Goal: Transaction & Acquisition: Book appointment/travel/reservation

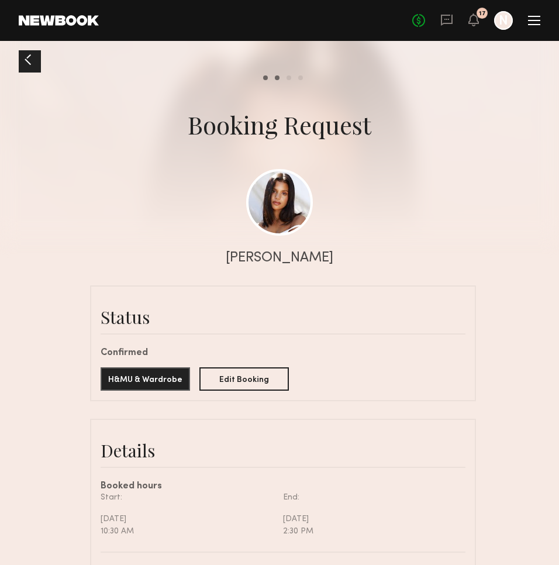
scroll to position [127, 0]
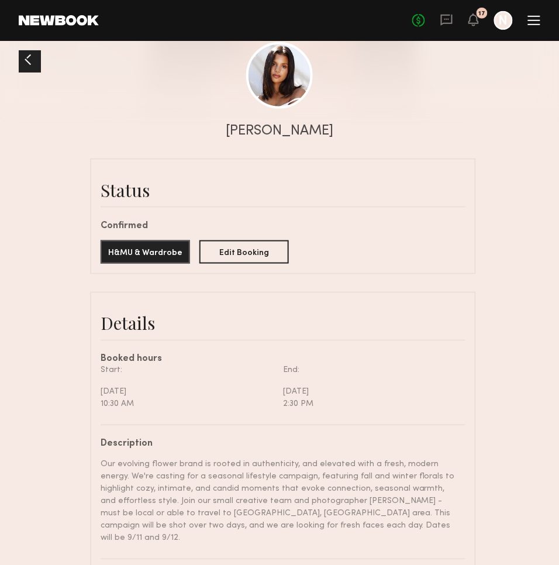
click at [26, 62] on div at bounding box center [28, 59] width 19 height 19
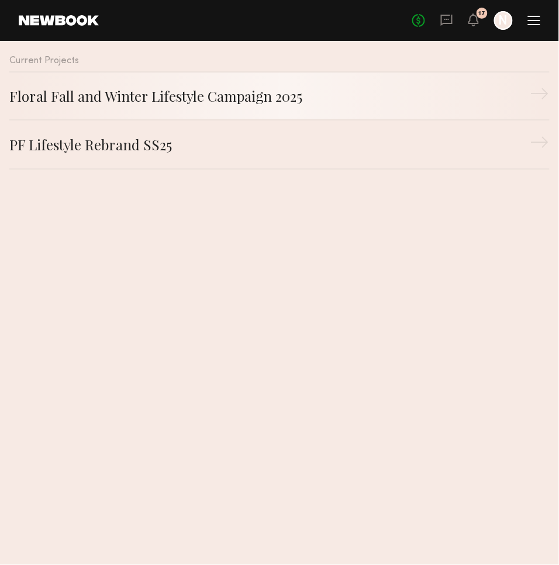
click at [105, 96] on div "Floral Fall and Winter Lifestyle Campaign 2025" at bounding box center [269, 95] width 521 height 21
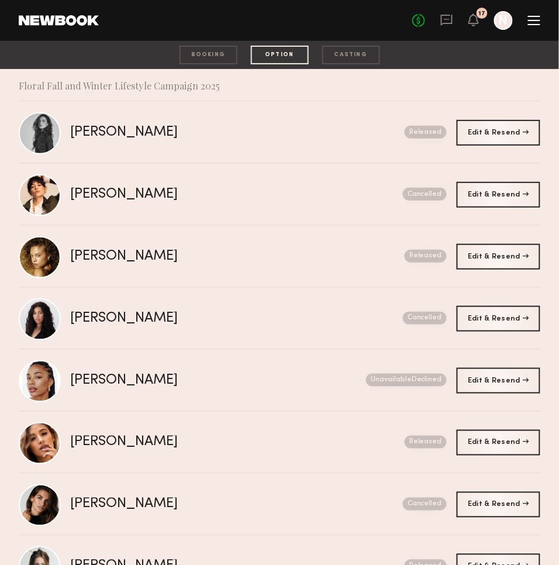
click at [222, 58] on div "booking" at bounding box center [209, 55] width 58 height 19
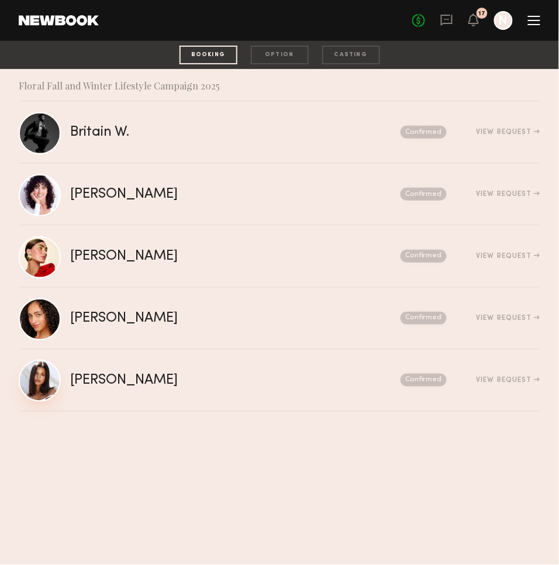
click at [35, 365] on link at bounding box center [40, 381] width 42 height 42
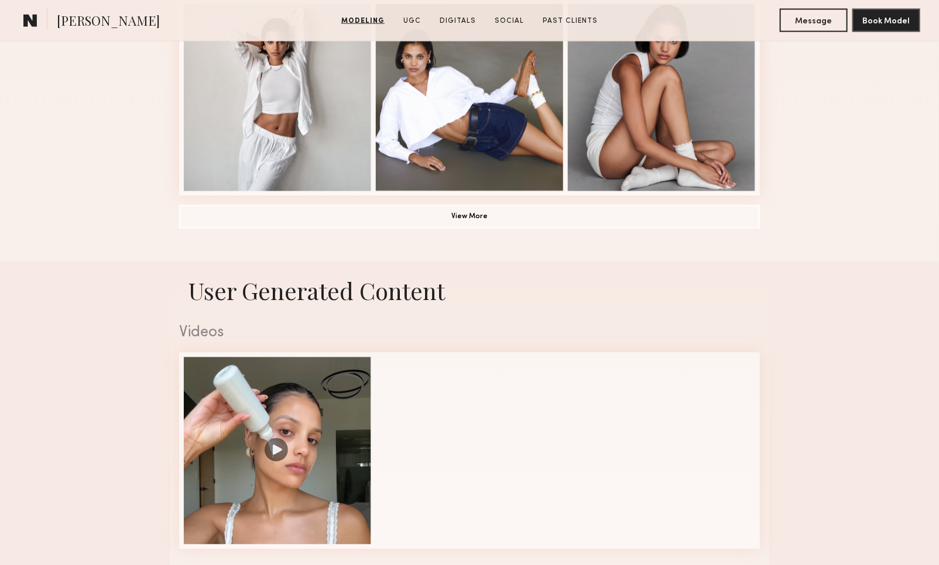
scroll to position [941, 0]
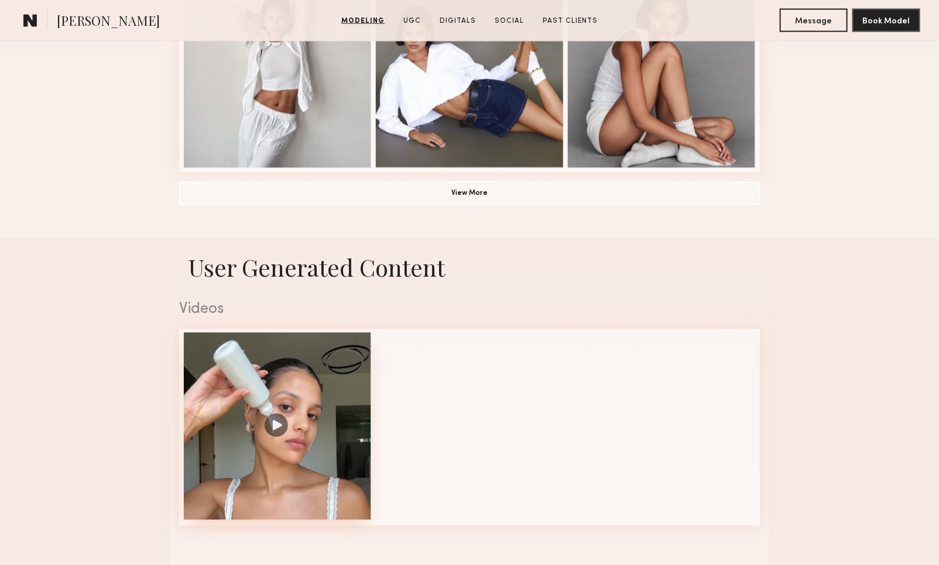
click at [280, 427] on div at bounding box center [277, 426] width 187 height 187
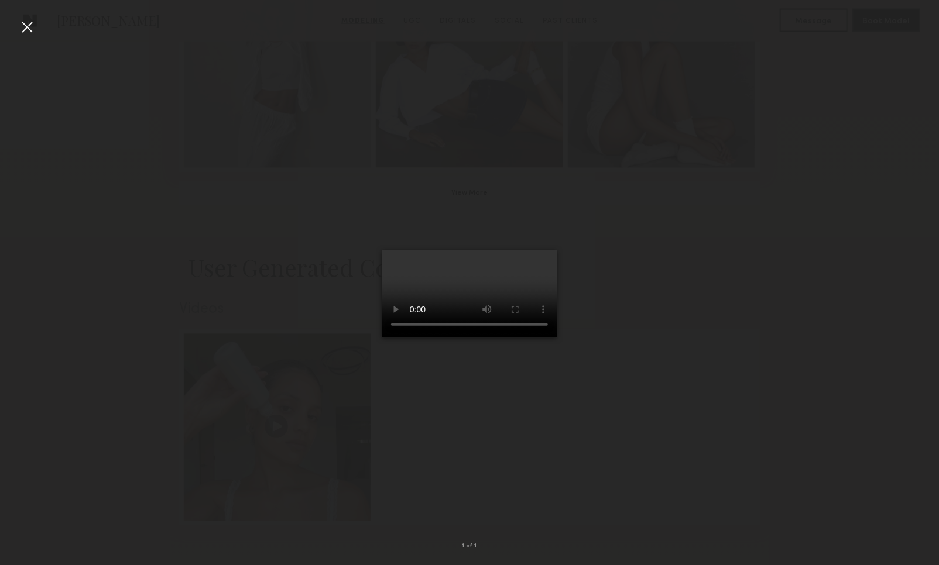
click at [31, 31] on div at bounding box center [27, 27] width 19 height 19
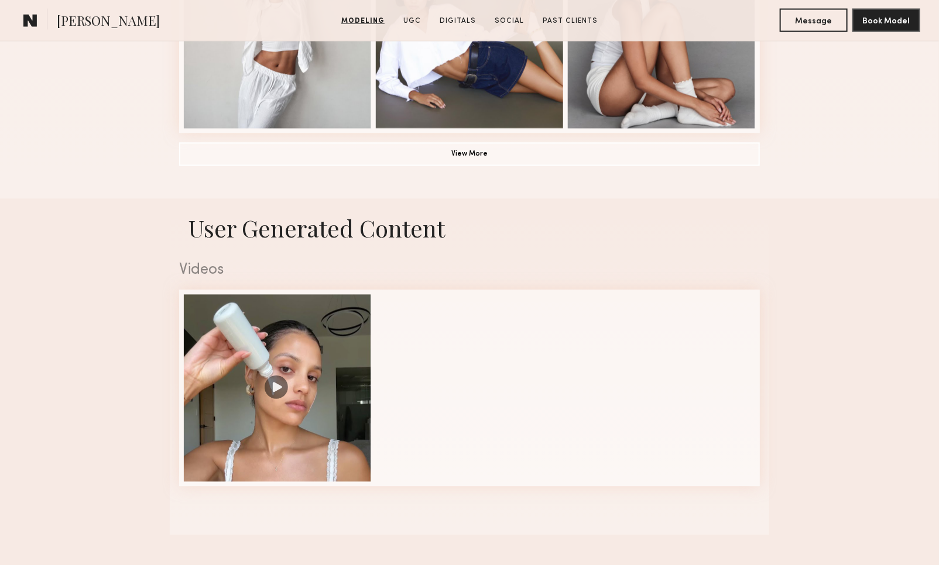
scroll to position [966, 0]
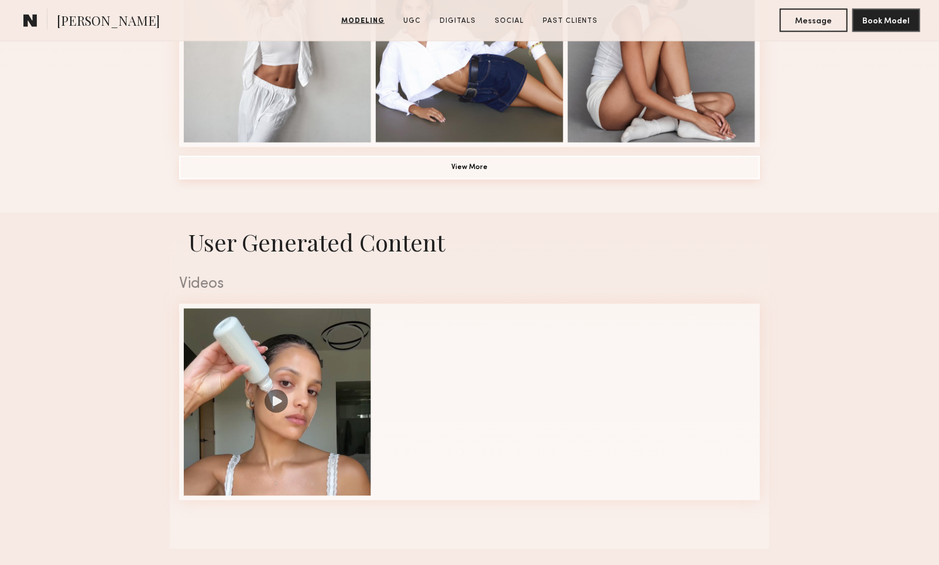
click at [476, 170] on button "View More" at bounding box center [469, 167] width 581 height 23
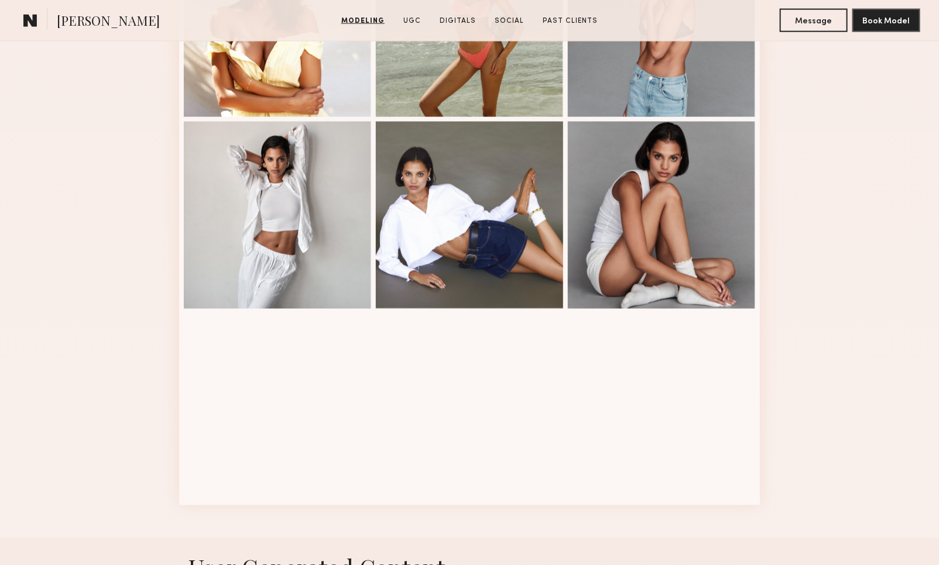
scroll to position [788, 0]
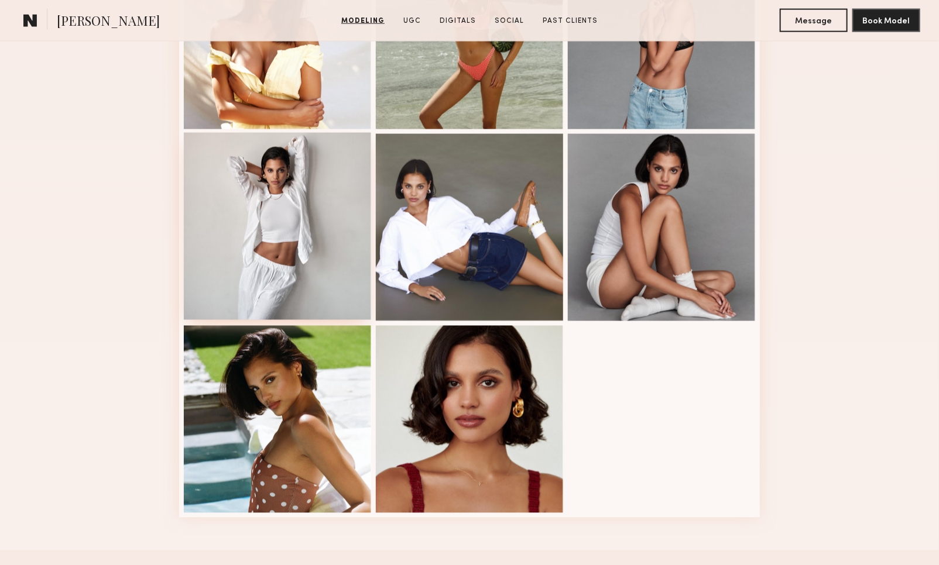
click at [321, 221] on div at bounding box center [277, 226] width 187 height 187
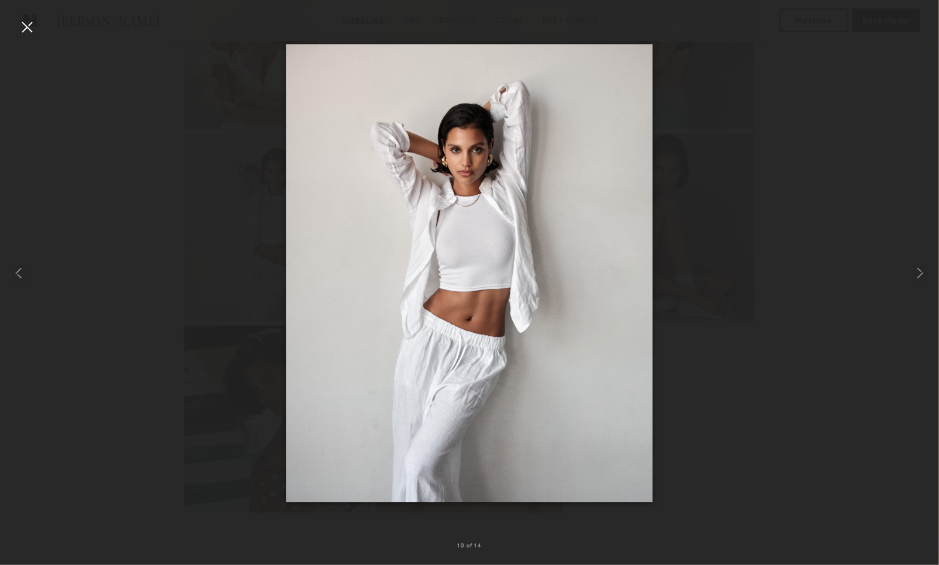
click at [27, 26] on div at bounding box center [27, 27] width 19 height 19
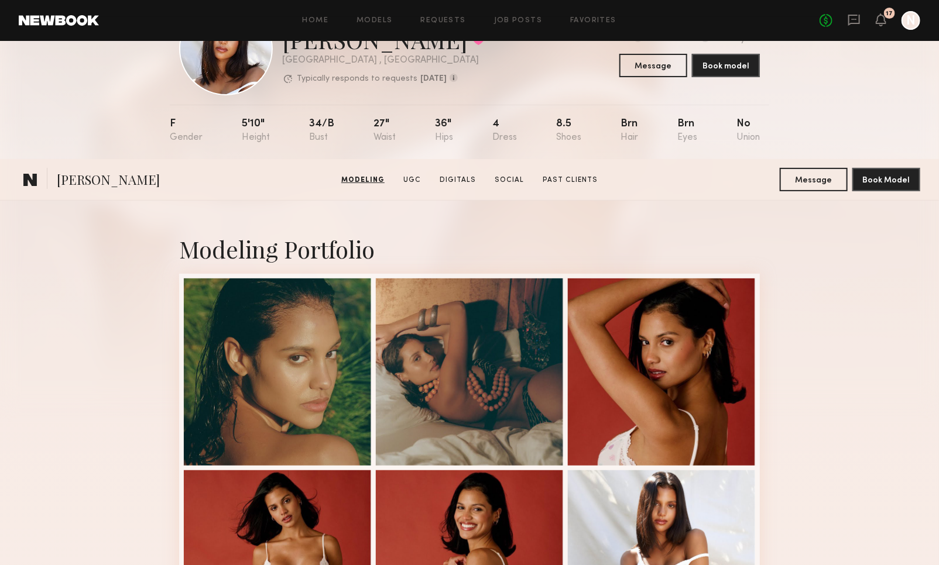
scroll to position [0, 0]
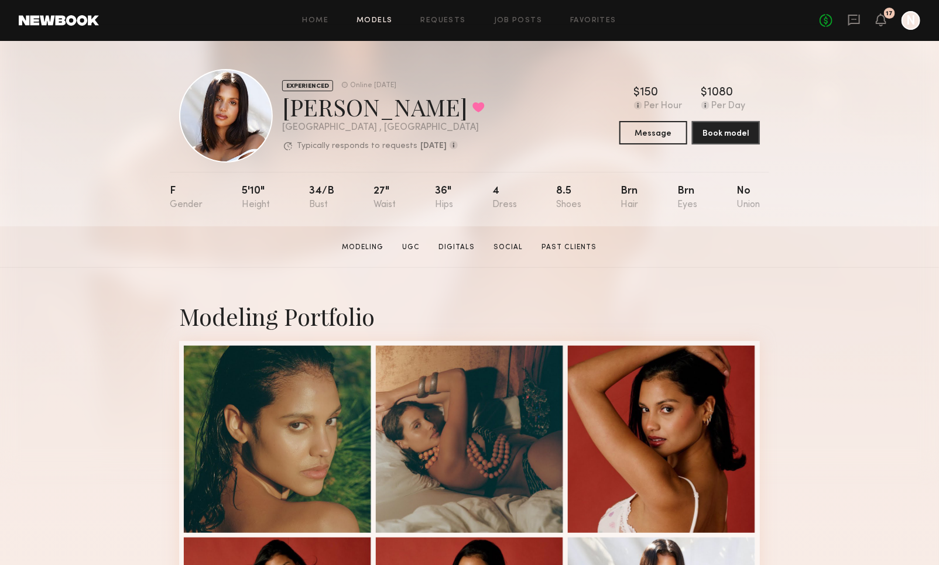
click at [373, 23] on link "Models" at bounding box center [374, 21] width 36 height 8
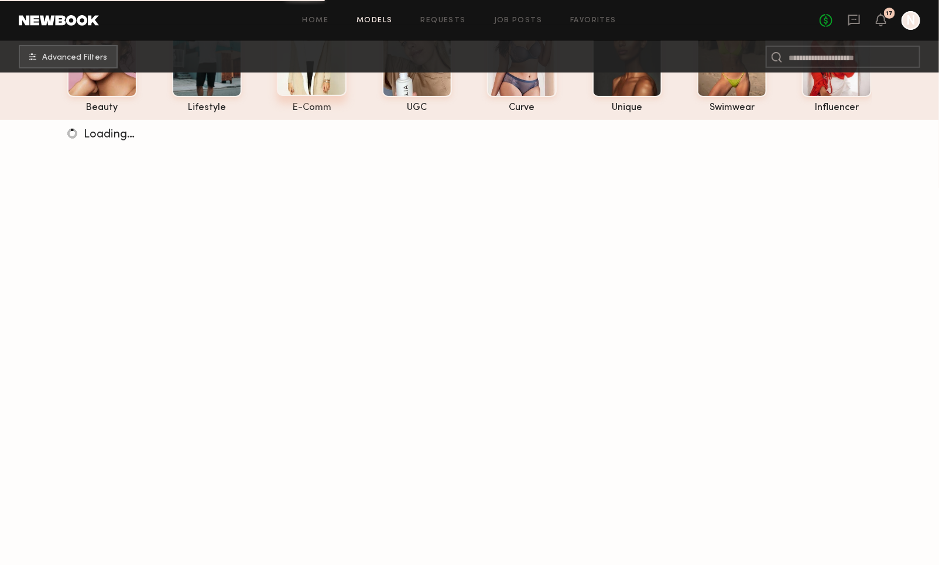
scroll to position [112, 0]
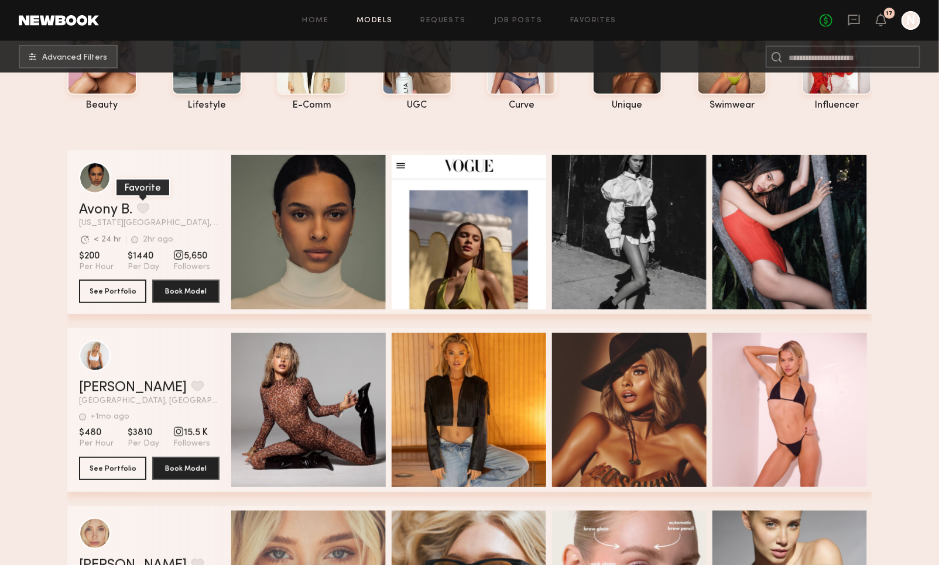
click at [146, 209] on button "grid" at bounding box center [143, 208] width 12 height 11
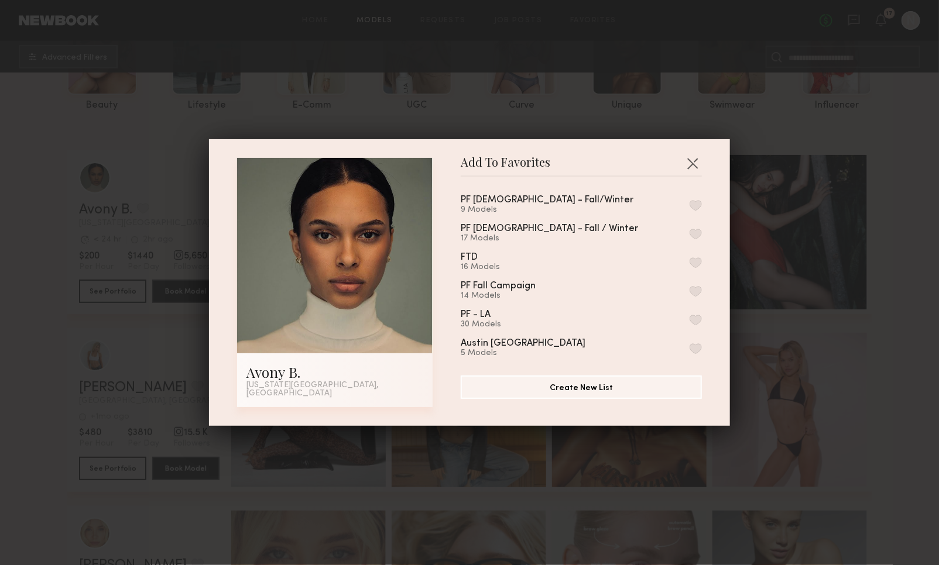
click at [559, 263] on button "button" at bounding box center [695, 262] width 12 height 11
click at [559, 291] on div "Add To Favorites Avony B. New York City, NY Add To Favorites PF Males - Fall/Wi…" at bounding box center [469, 282] width 939 height 565
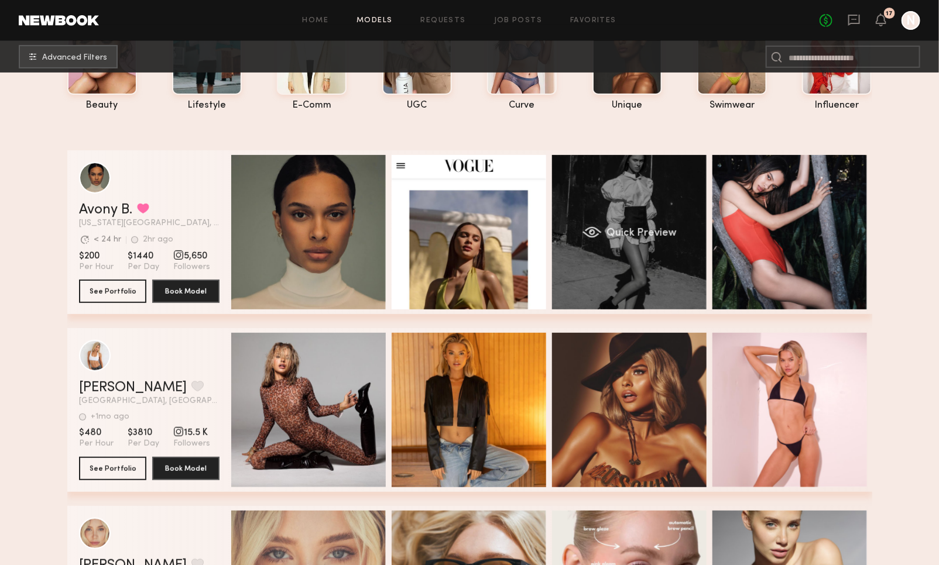
scroll to position [0, 0]
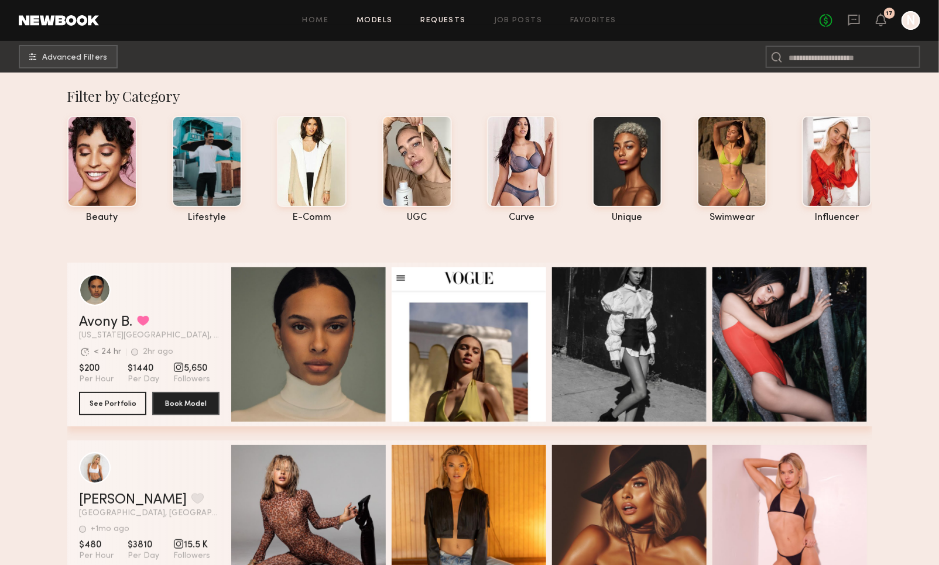
click at [448, 23] on link "Requests" at bounding box center [443, 21] width 45 height 8
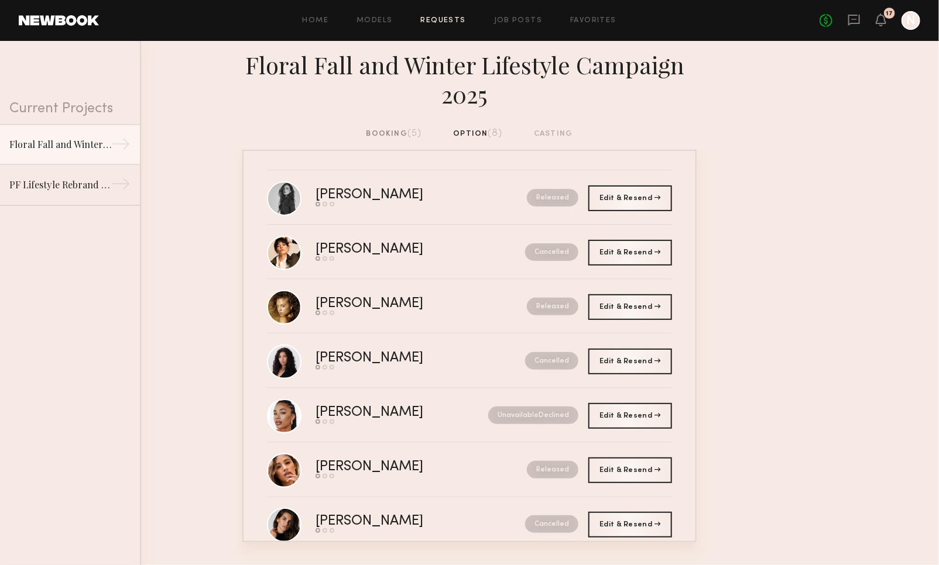
click at [372, 130] on div "booking (5)" at bounding box center [394, 134] width 56 height 13
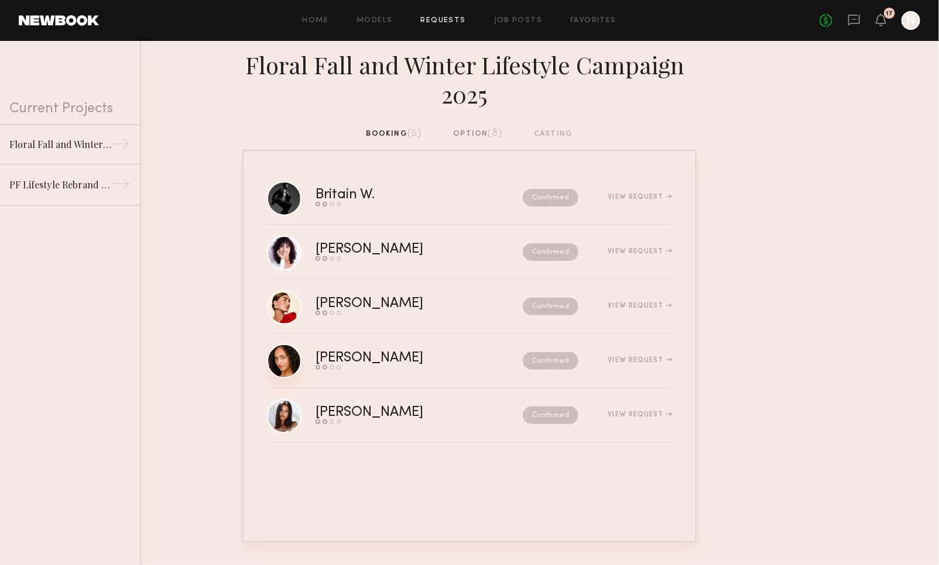
click at [273, 361] on link at bounding box center [284, 361] width 35 height 35
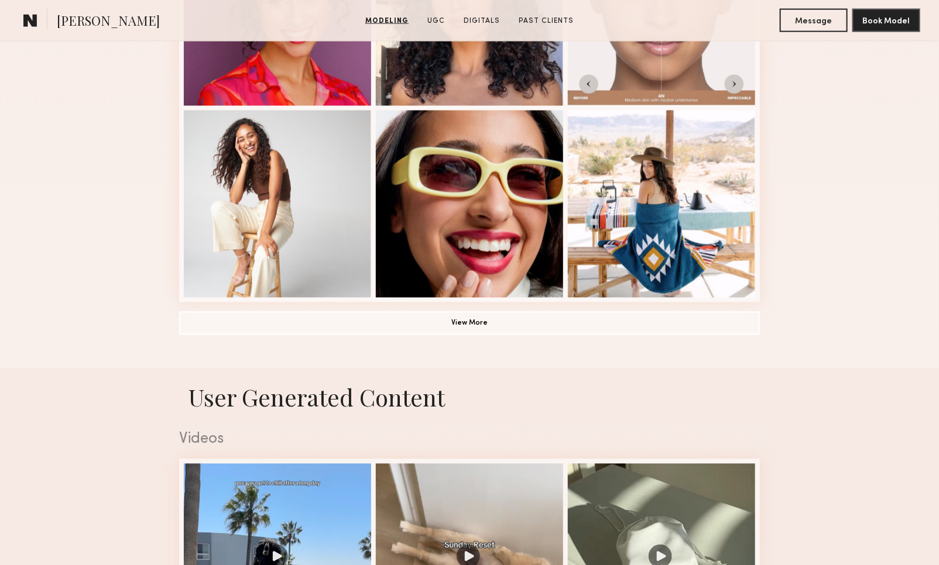
scroll to position [816, 0]
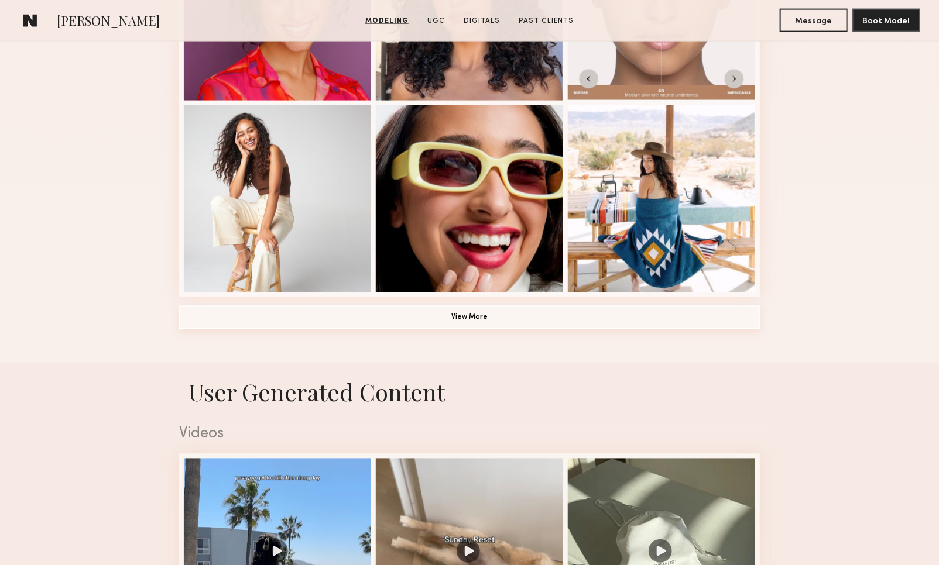
click at [445, 320] on button "View More" at bounding box center [469, 317] width 581 height 23
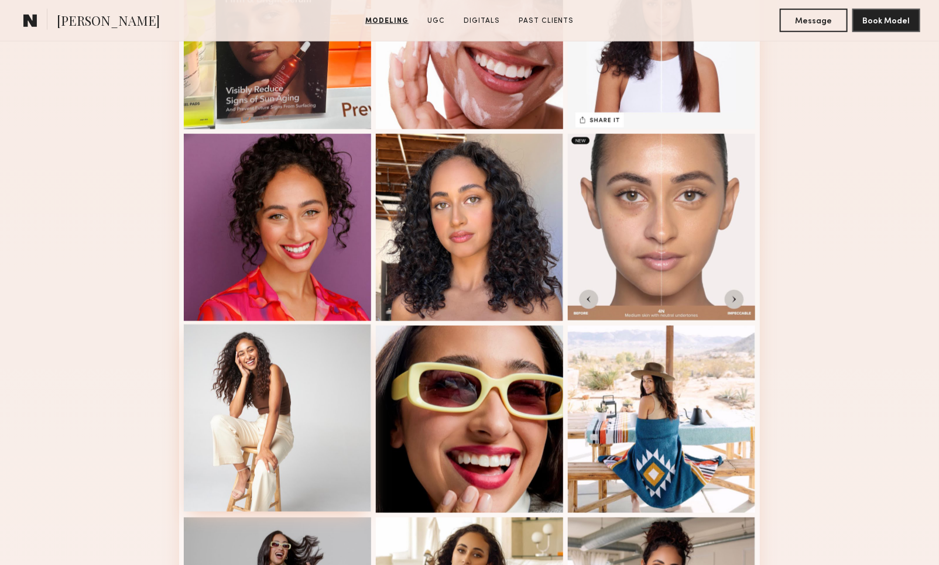
scroll to position [607, 0]
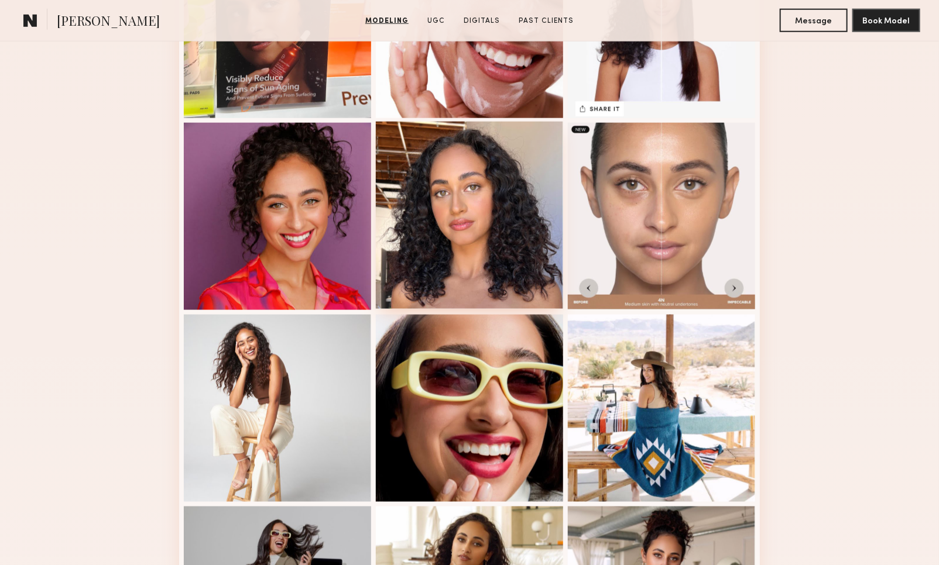
click at [505, 244] on div at bounding box center [469, 215] width 187 height 187
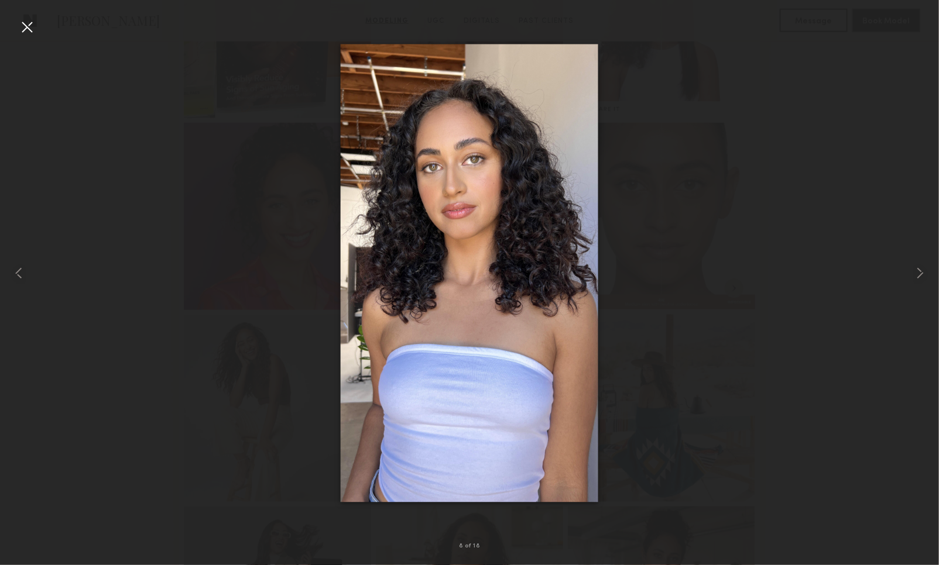
click at [36, 28] on div "8 of 18" at bounding box center [469, 282] width 939 height 565
click at [30, 27] on div at bounding box center [27, 27] width 19 height 19
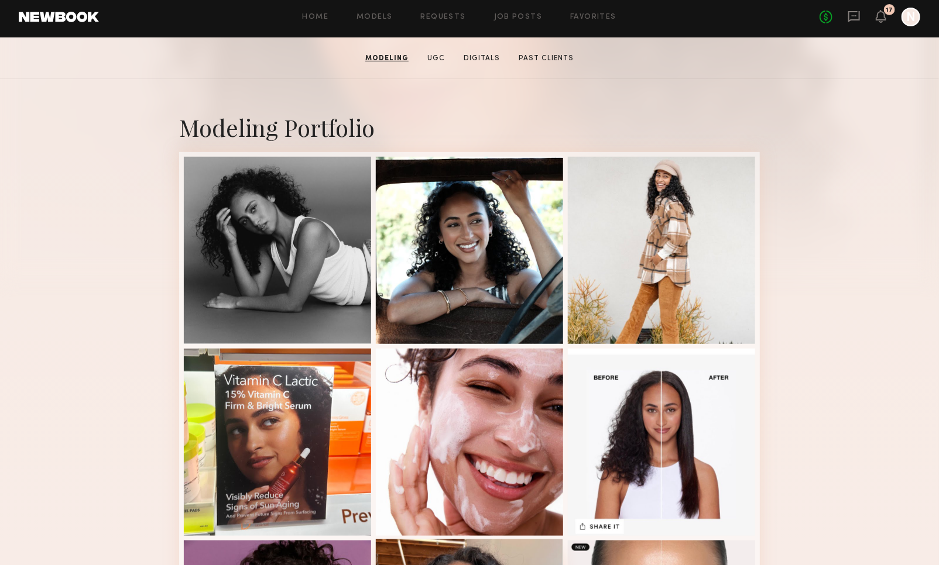
scroll to position [0, 0]
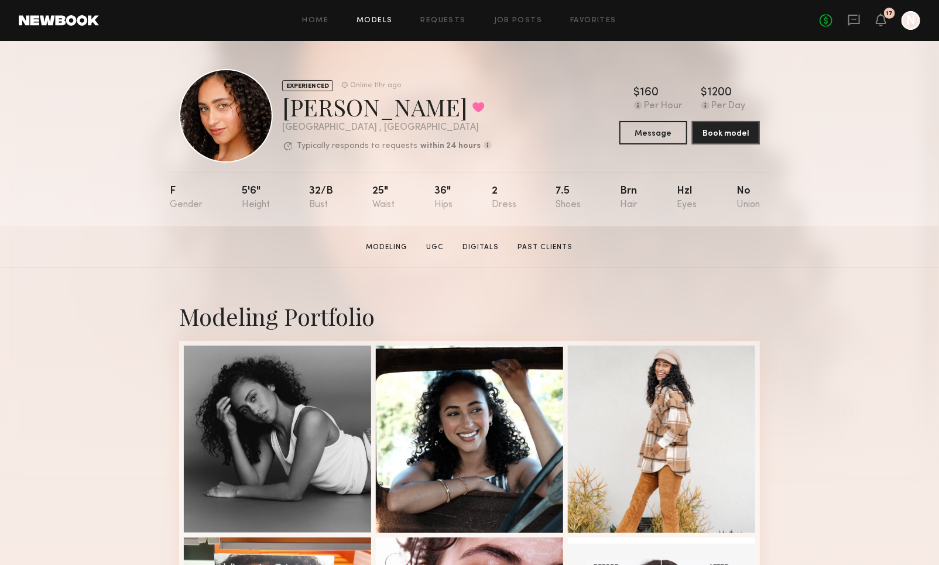
click at [382, 17] on link "Models" at bounding box center [374, 21] width 36 height 8
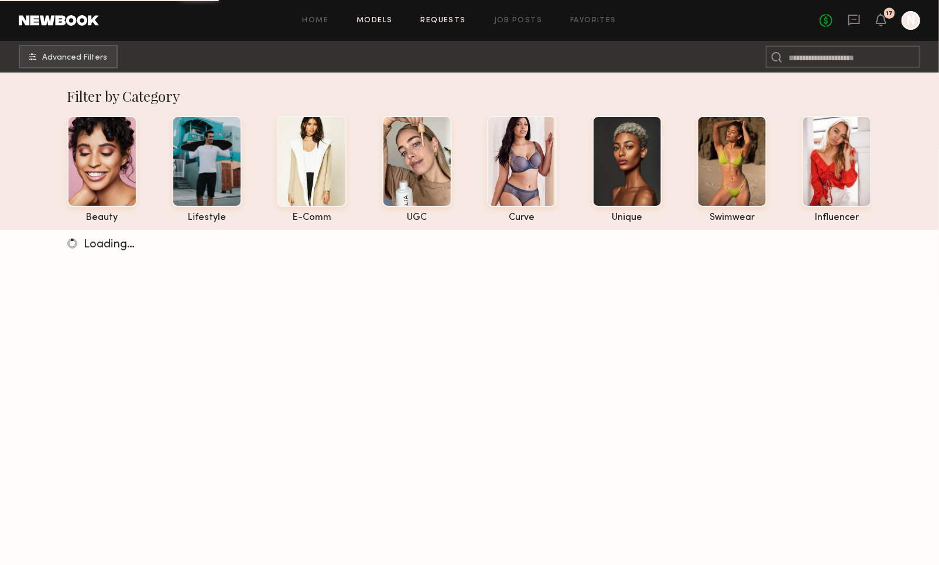
click at [432, 19] on link "Requests" at bounding box center [443, 21] width 45 height 8
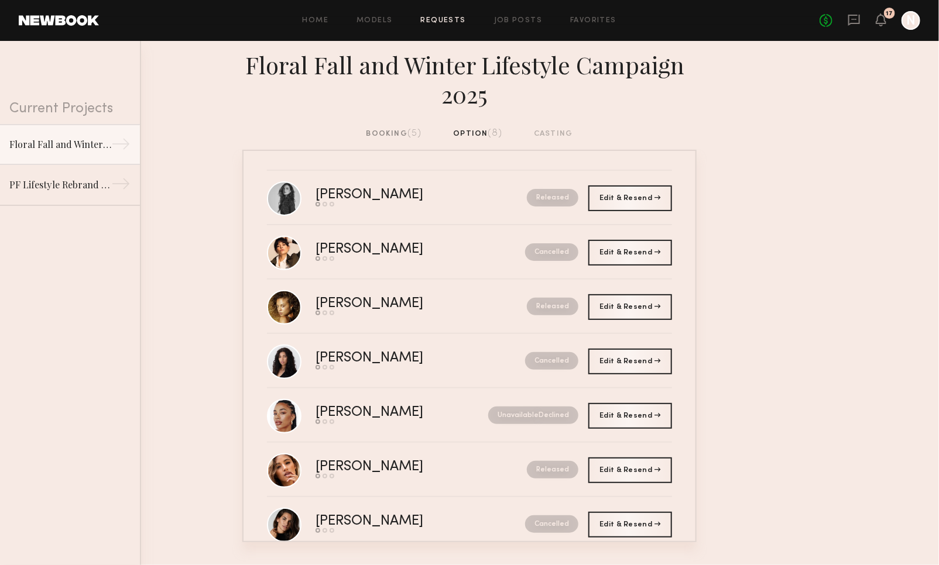
click at [392, 133] on div "booking (5)" at bounding box center [394, 134] width 56 height 13
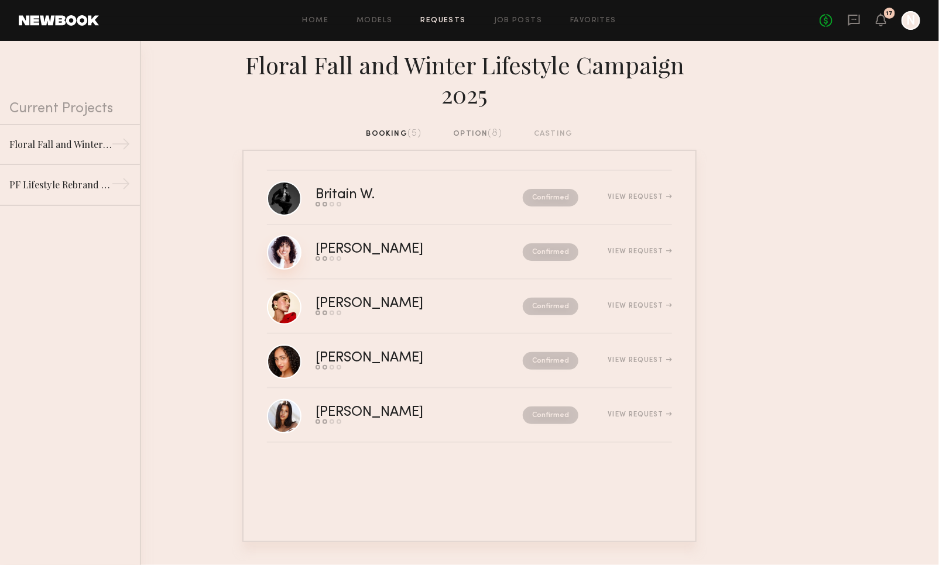
click at [294, 258] on link at bounding box center [284, 252] width 35 height 35
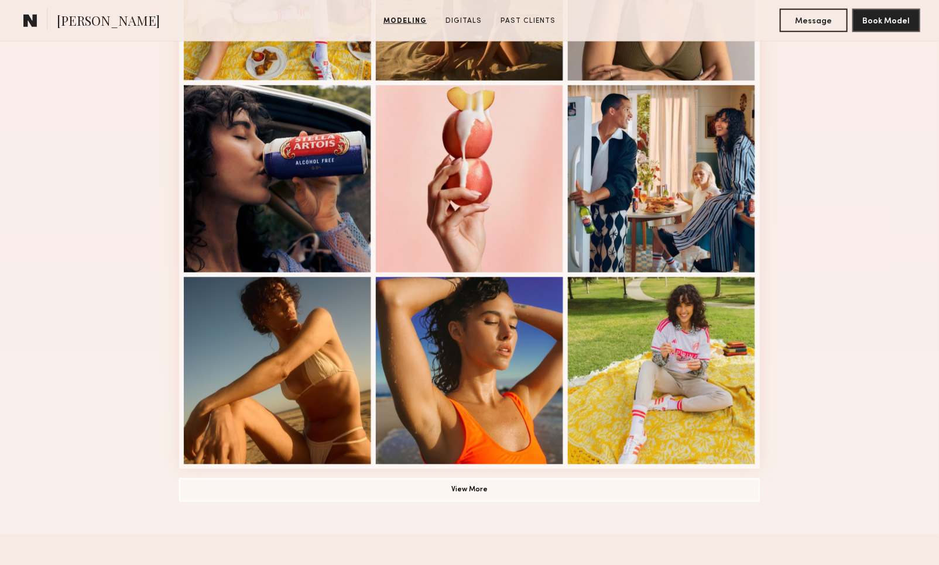
scroll to position [645, 0]
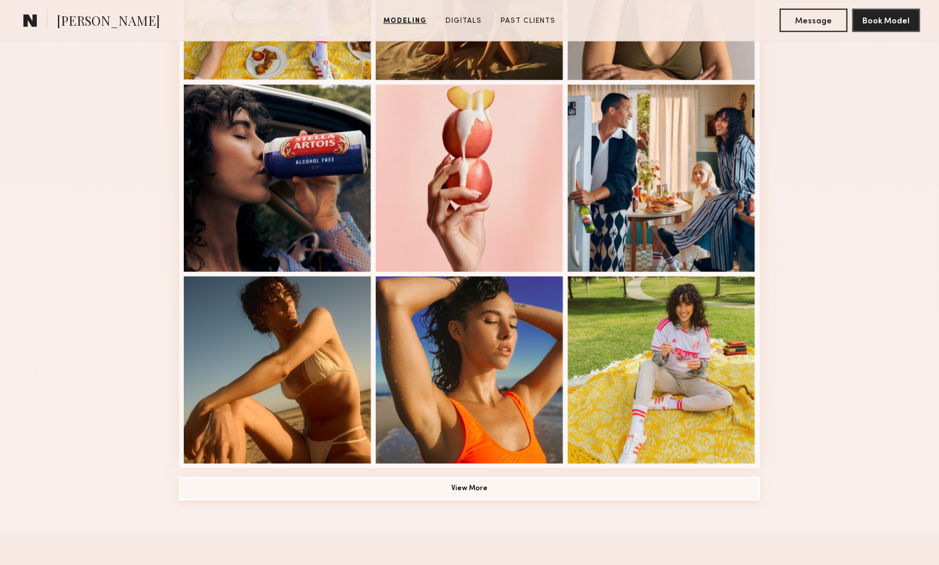
click at [503, 495] on button "View More" at bounding box center [469, 489] width 581 height 23
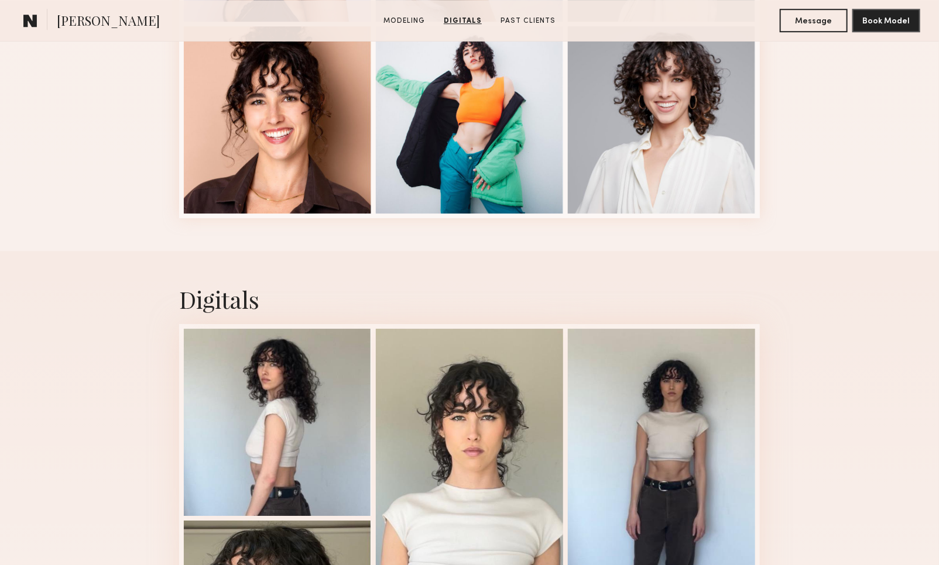
scroll to position [1658, 0]
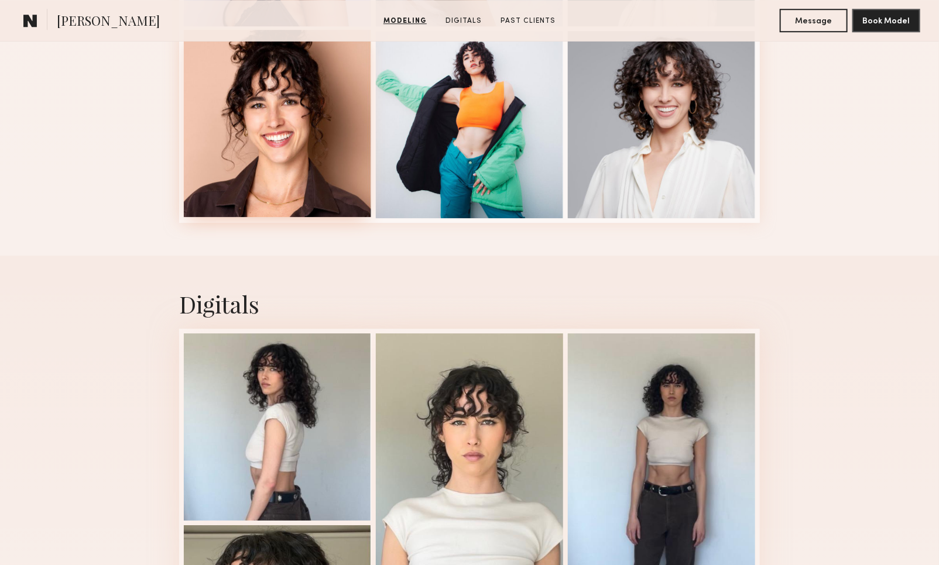
click at [302, 178] on div at bounding box center [277, 123] width 187 height 187
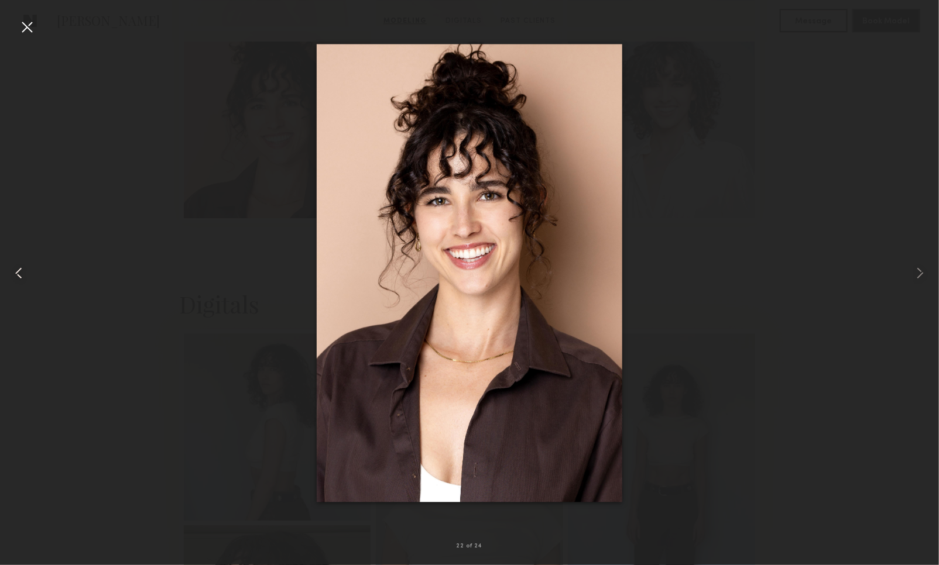
click at [28, 36] on div at bounding box center [18, 273] width 37 height 509
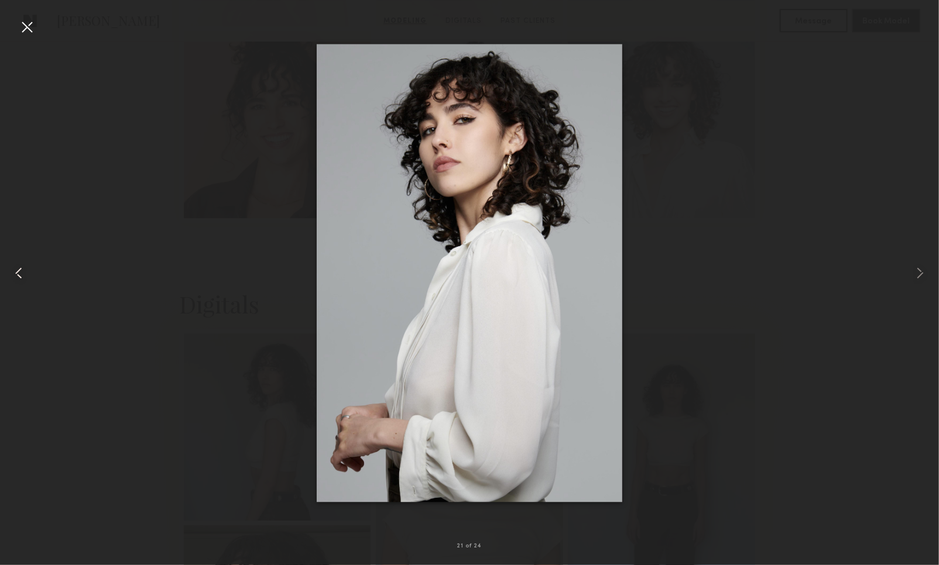
click at [26, 29] on div at bounding box center [27, 27] width 19 height 19
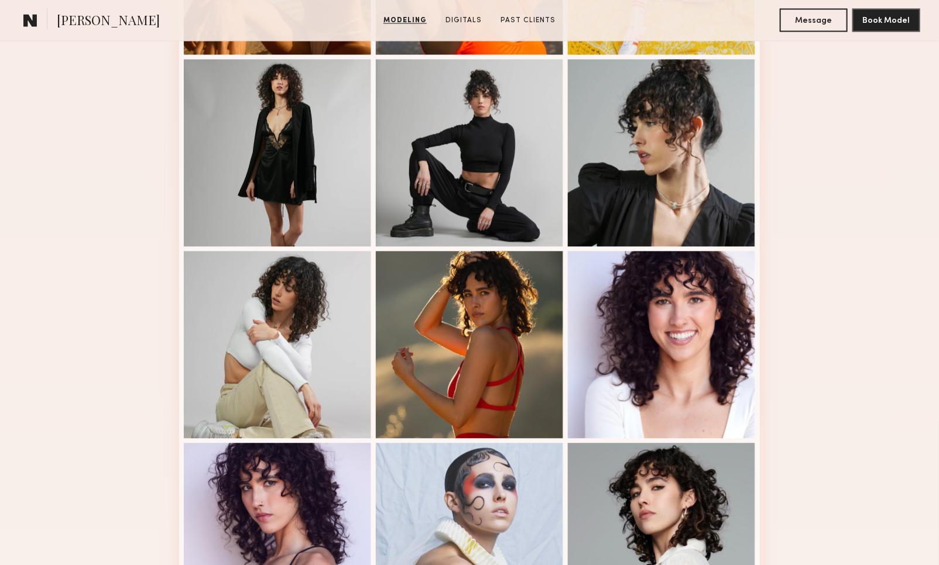
scroll to position [0, 0]
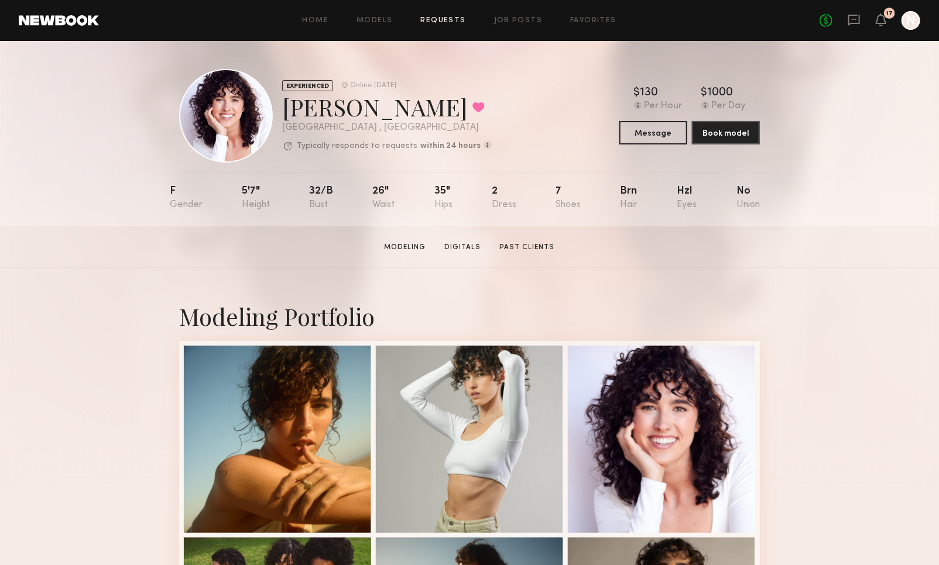
click at [426, 21] on link "Requests" at bounding box center [443, 21] width 45 height 8
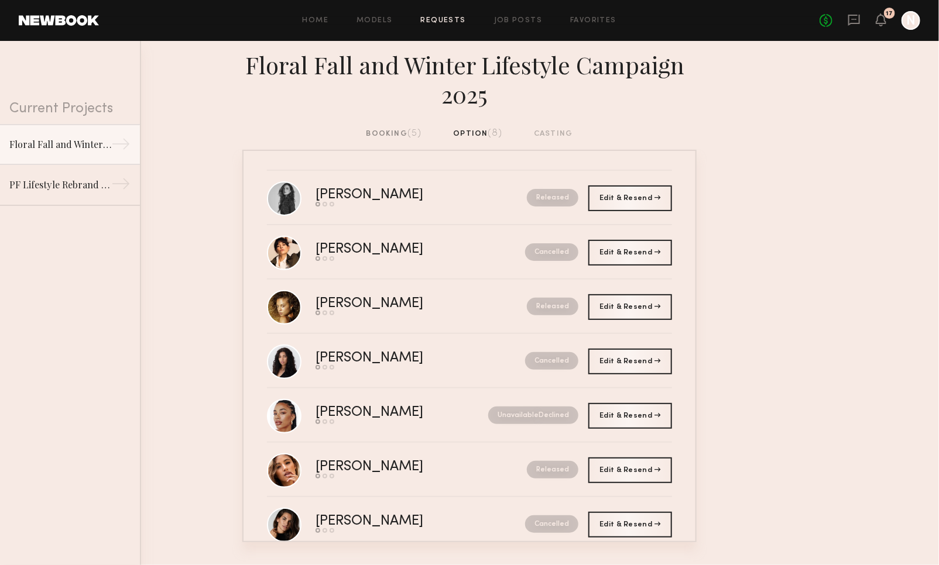
click at [390, 135] on div "booking (5)" at bounding box center [394, 134] width 56 height 13
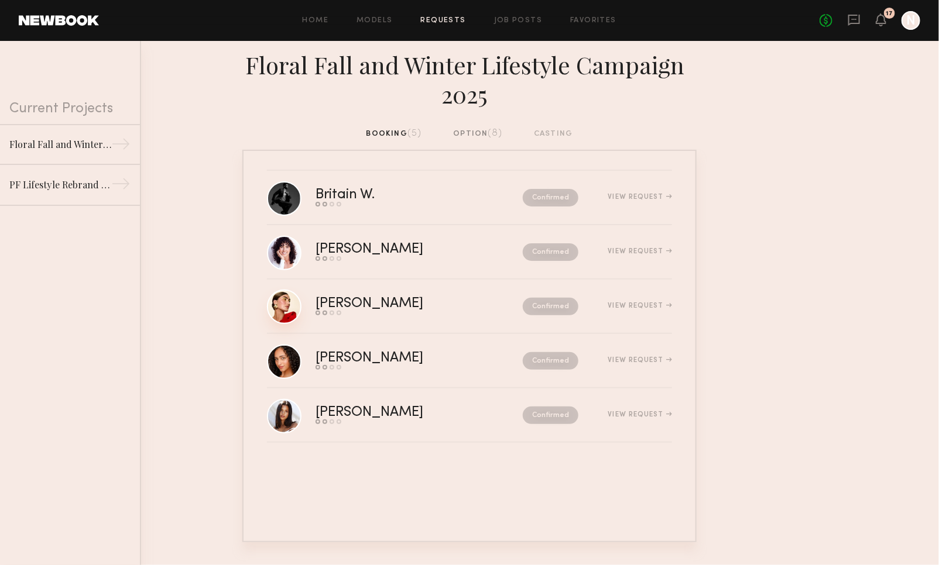
click at [287, 313] on link at bounding box center [284, 307] width 35 height 35
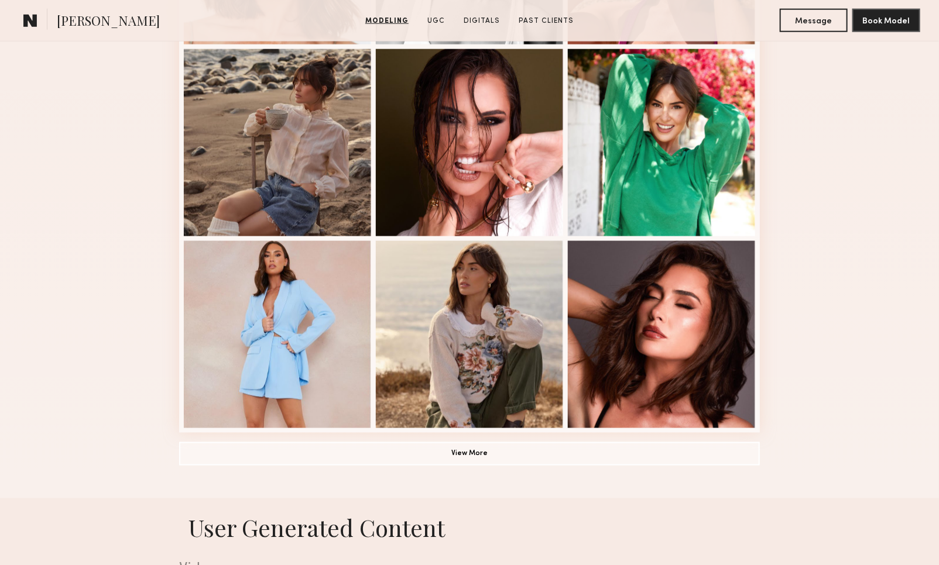
scroll to position [746, 0]
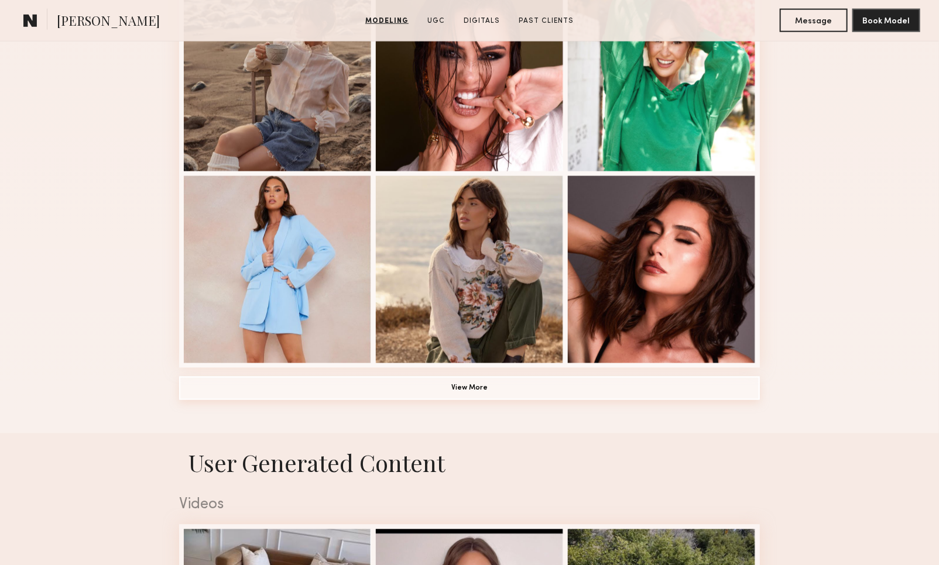
click at [469, 392] on button "View More" at bounding box center [469, 388] width 581 height 23
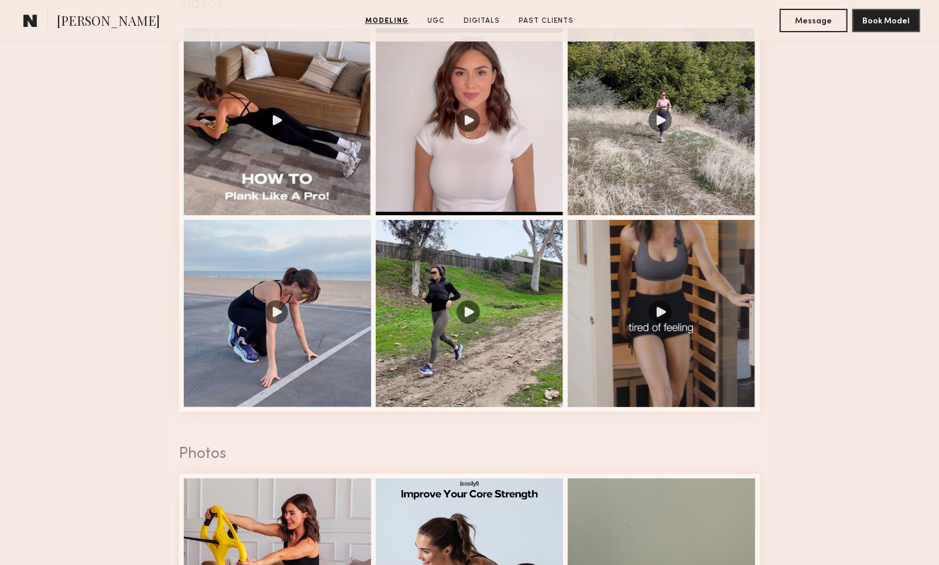
scroll to position [1984, 0]
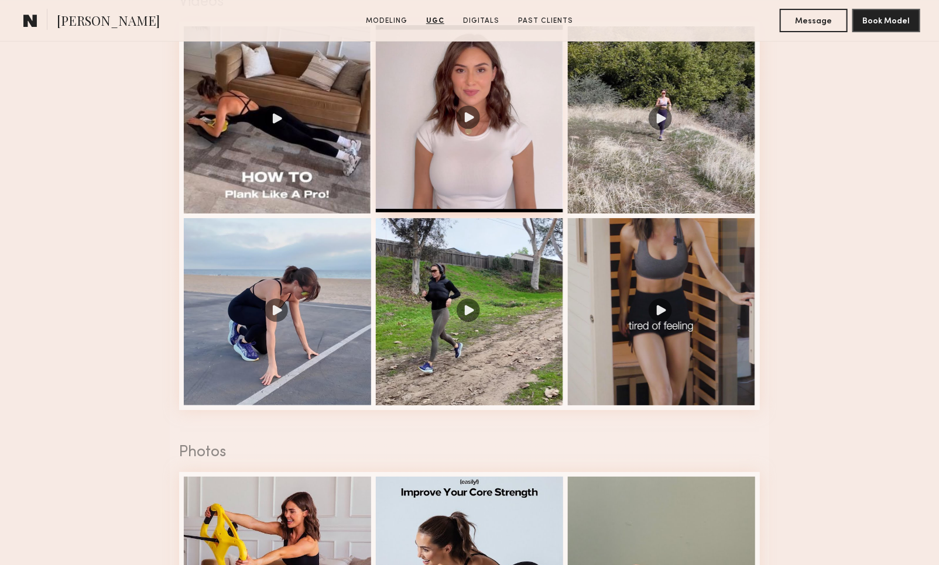
click at [469, 114] on div at bounding box center [469, 118] width 187 height 187
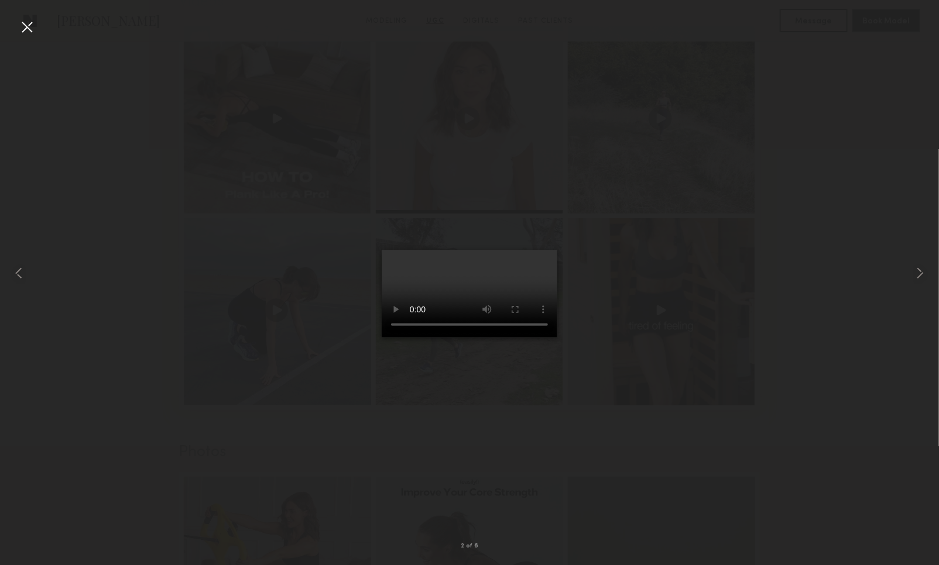
click at [25, 26] on div at bounding box center [27, 27] width 19 height 19
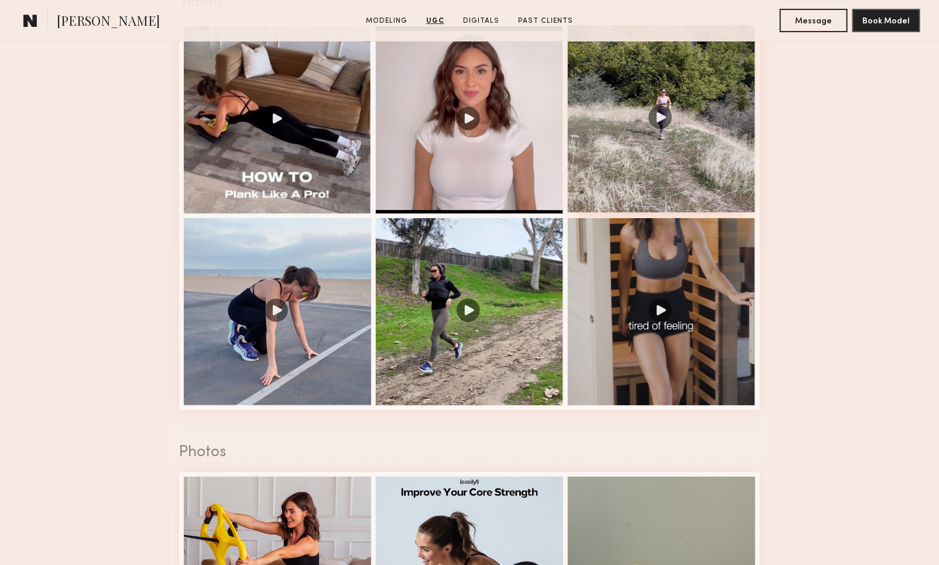
click at [654, 114] on div at bounding box center [661, 118] width 187 height 187
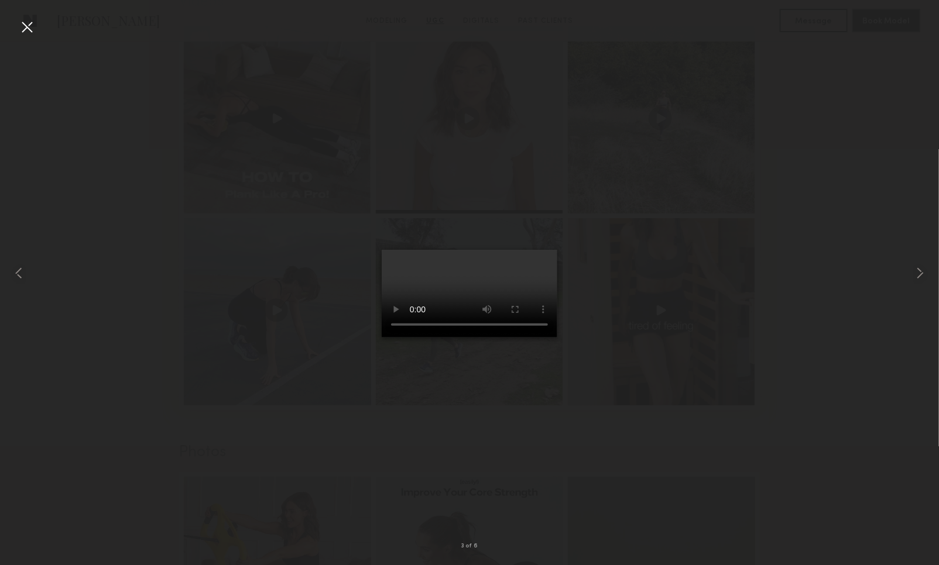
click at [31, 27] on div at bounding box center [27, 27] width 19 height 19
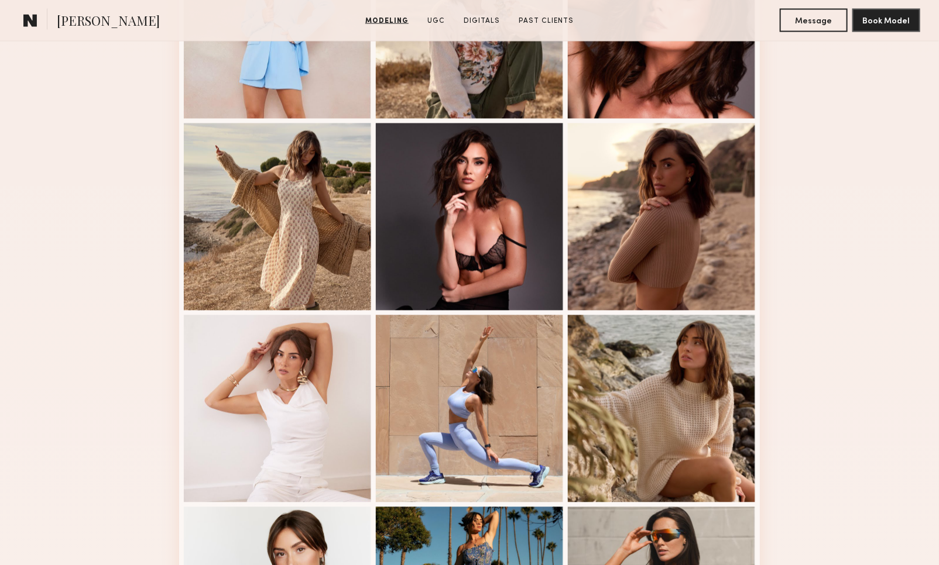
scroll to position [881, 0]
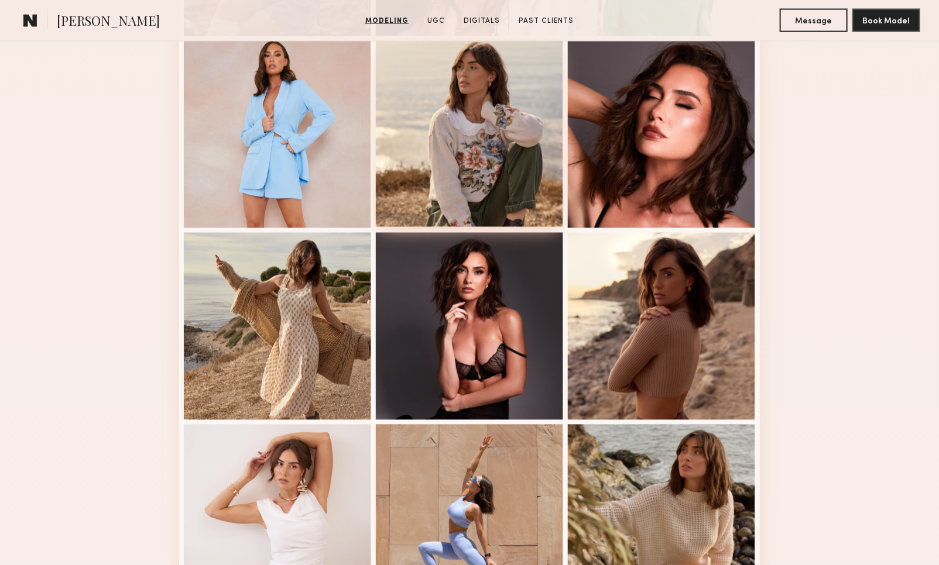
click at [520, 159] on div at bounding box center [469, 133] width 187 height 187
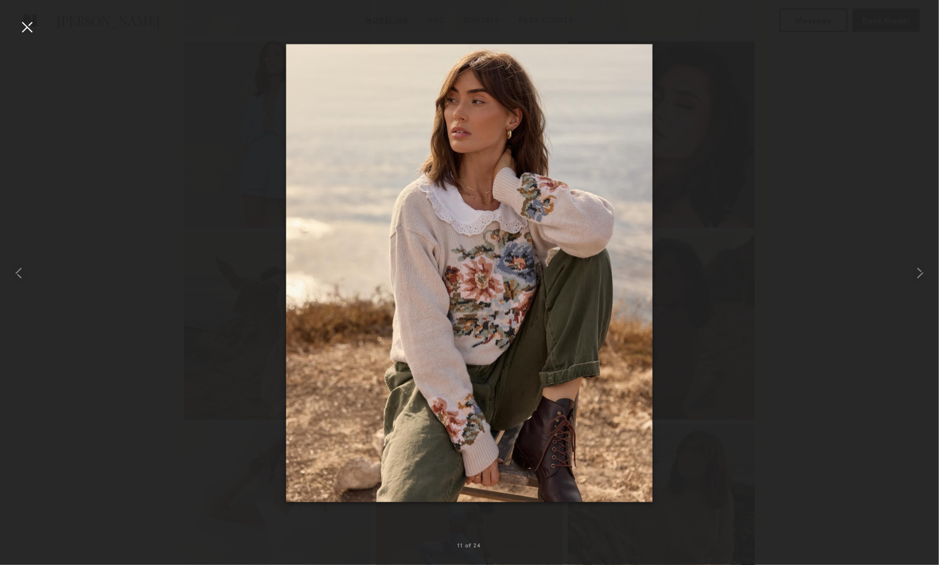
click at [22, 18] on div at bounding box center [27, 27] width 19 height 19
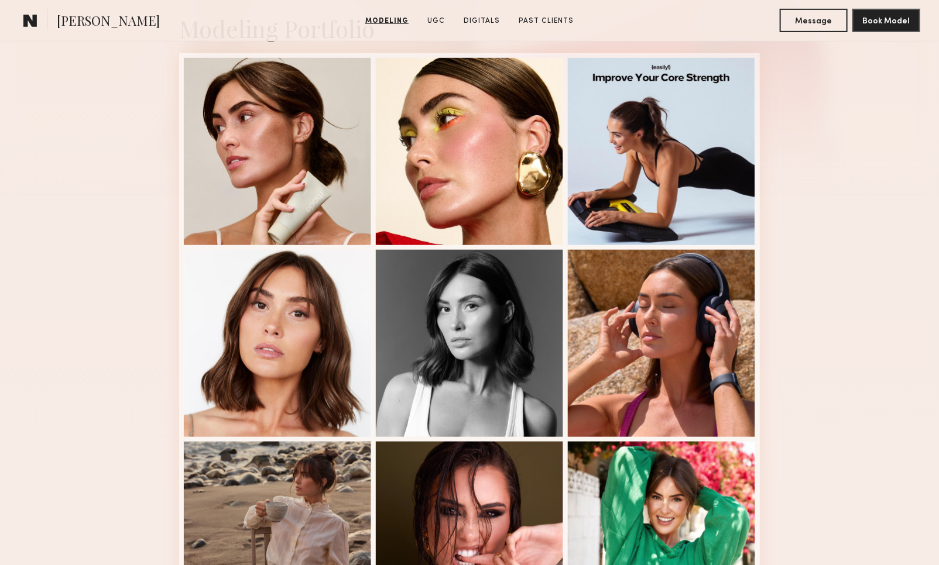
scroll to position [0, 0]
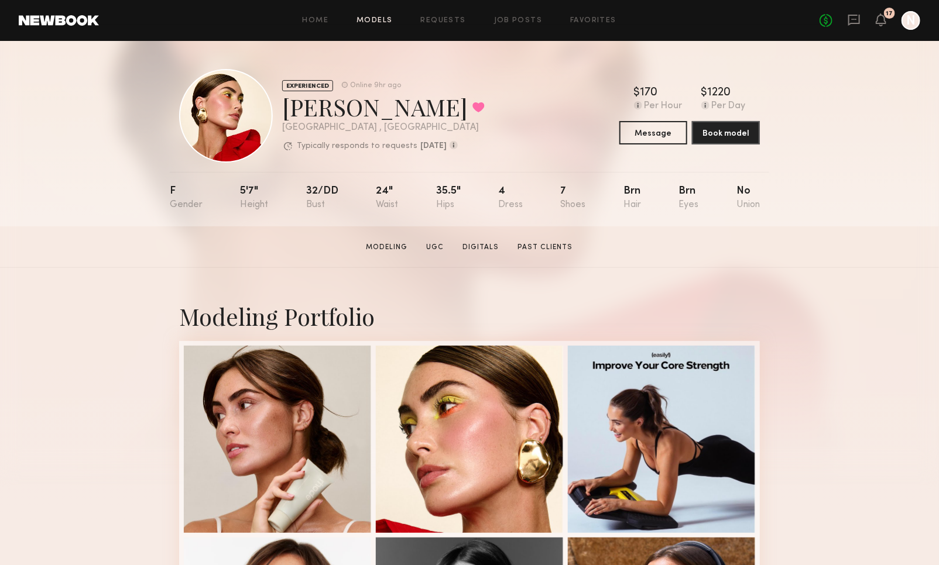
click at [376, 23] on link "Models" at bounding box center [374, 21] width 36 height 8
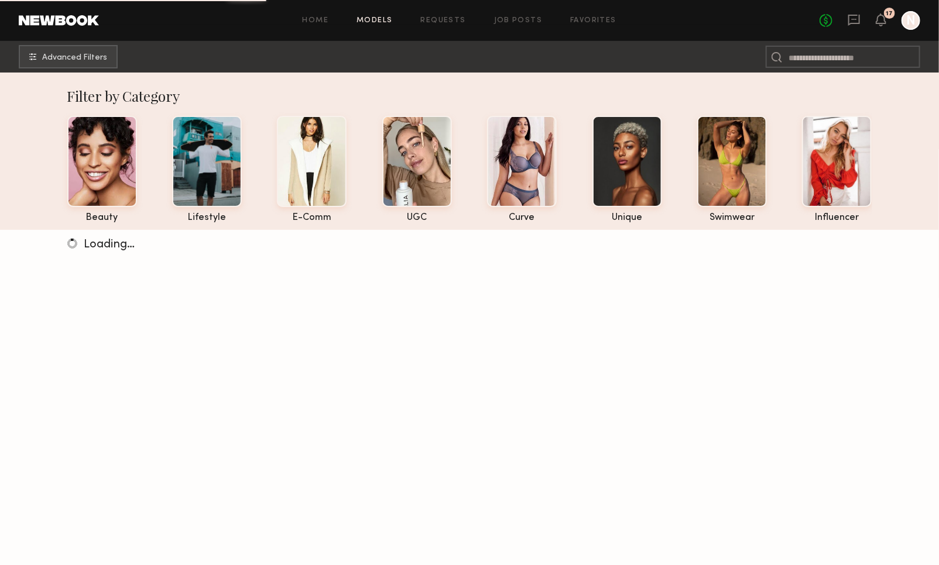
click at [451, 15] on div "Home Models Requests Job Posts Favorites Sign Out No fees up to $5,000 17 N" at bounding box center [509, 20] width 821 height 19
click at [451, 20] on link "Requests" at bounding box center [443, 21] width 45 height 8
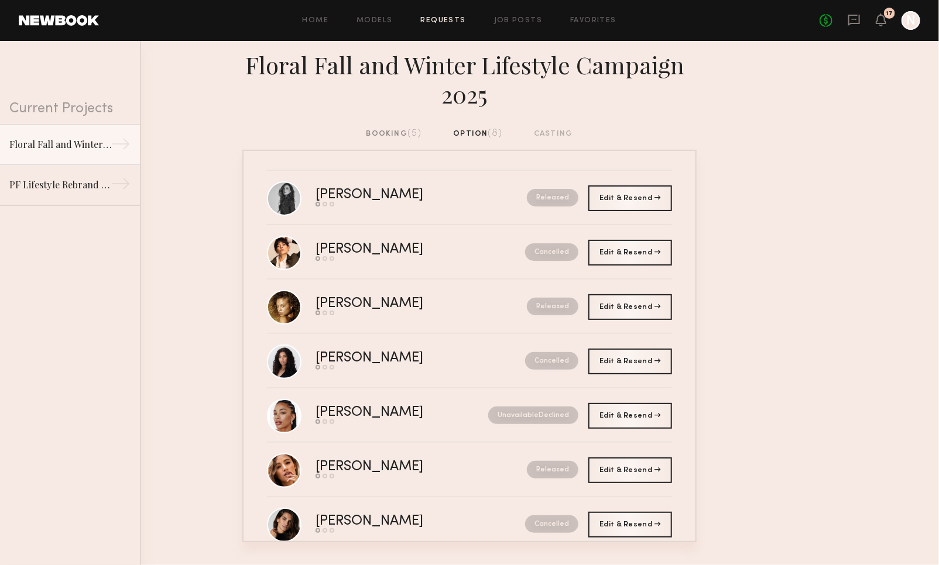
drag, startPoint x: 399, startPoint y: 133, endPoint x: 393, endPoint y: 132, distance: 6.5
click at [399, 133] on div "booking (5)" at bounding box center [394, 134] width 56 height 13
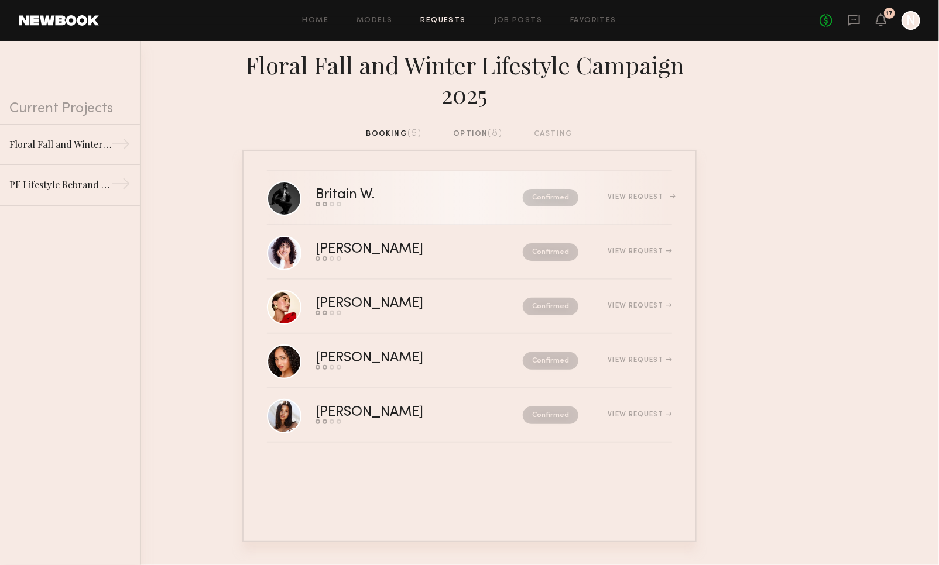
click at [324, 195] on div "Britain W." at bounding box center [381, 194] width 133 height 13
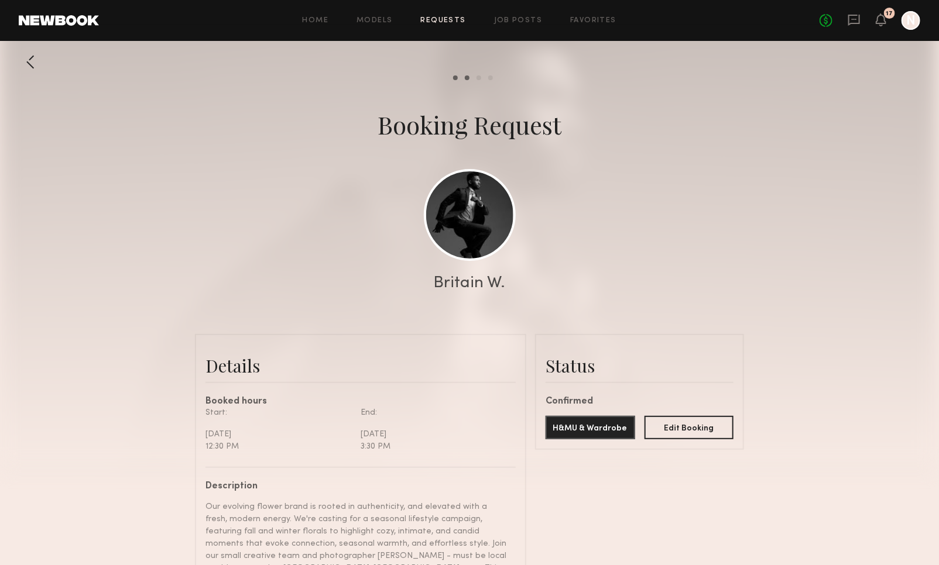
scroll to position [1208, 0]
click at [446, 211] on link at bounding box center [470, 215] width 92 height 92
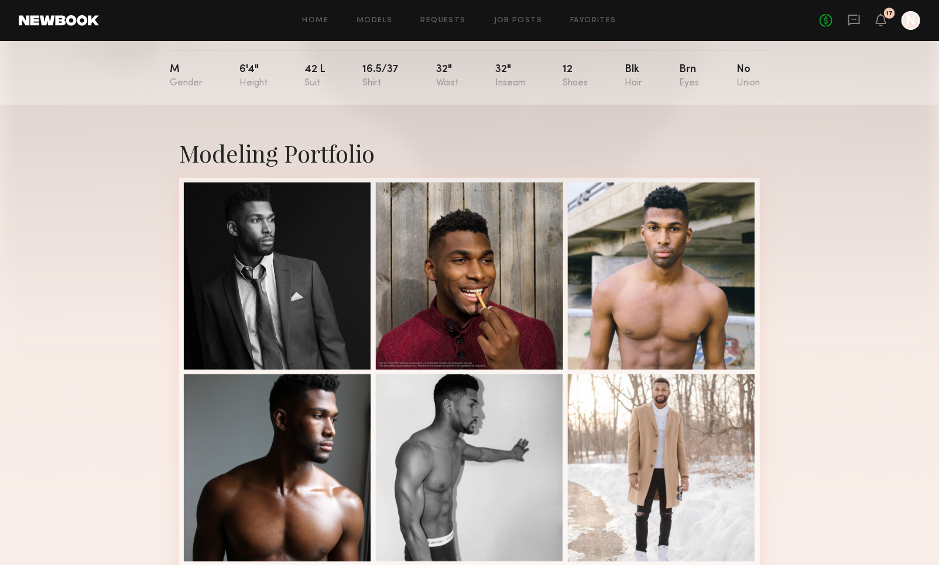
scroll to position [232, 0]
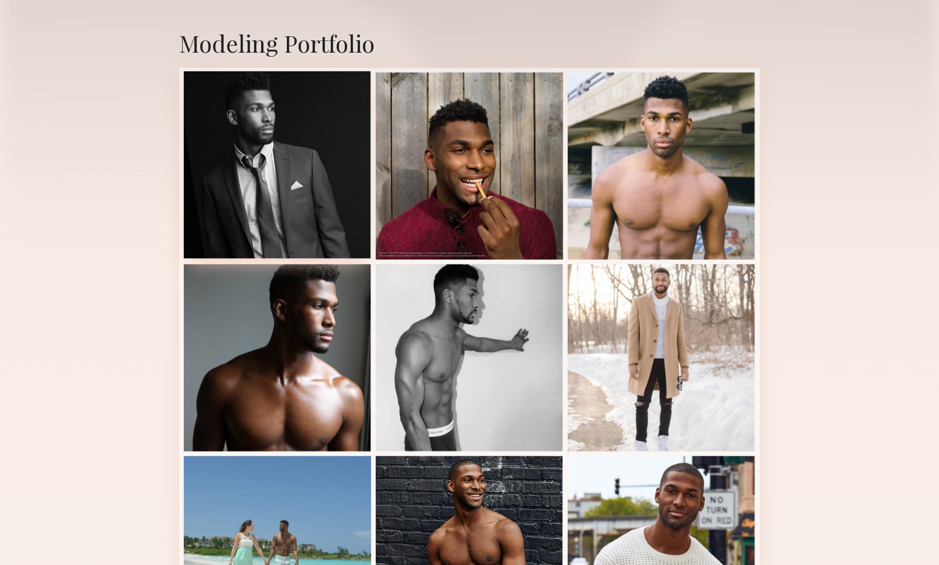
click at [322, 200] on div at bounding box center [277, 164] width 187 height 187
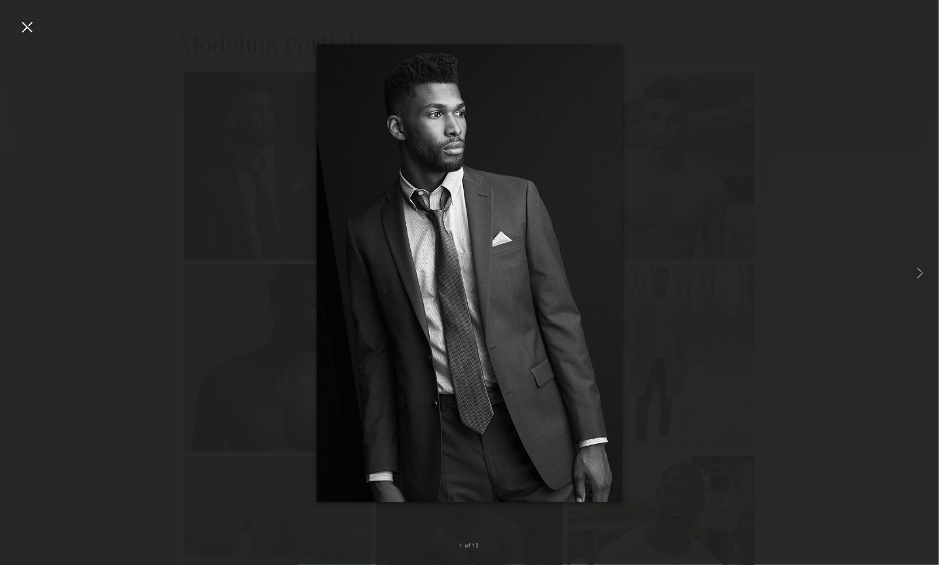
click at [22, 25] on div at bounding box center [27, 27] width 19 height 19
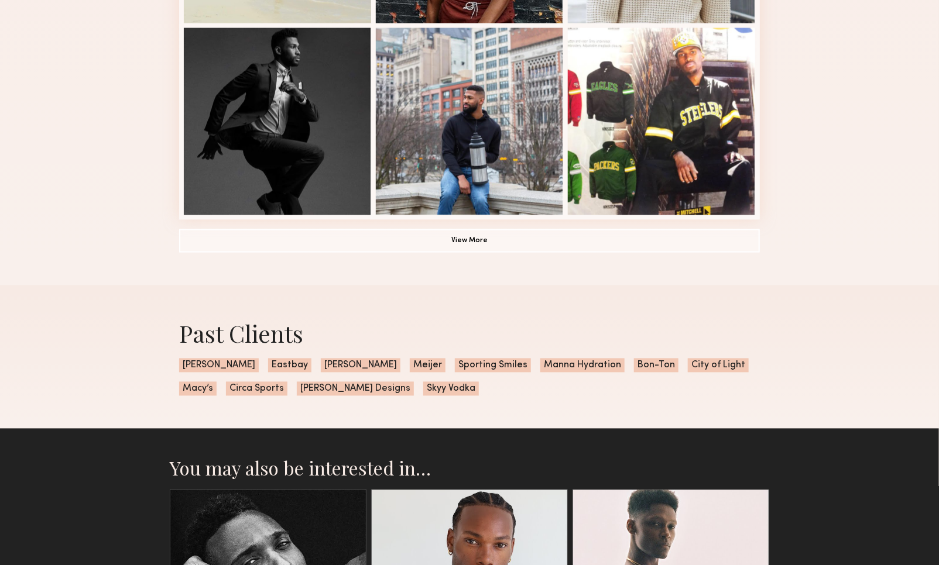
scroll to position [891, 0]
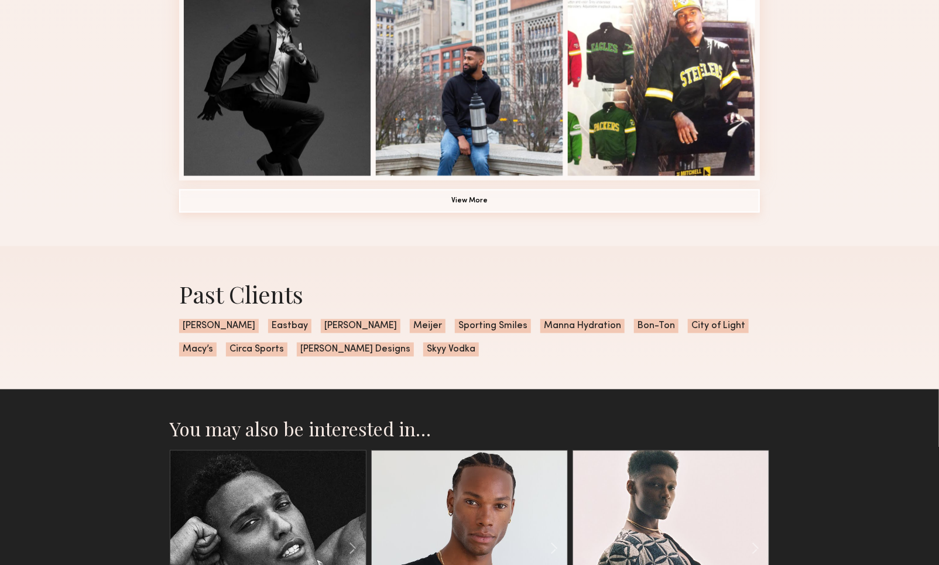
click at [532, 202] on button "View More" at bounding box center [469, 201] width 581 height 23
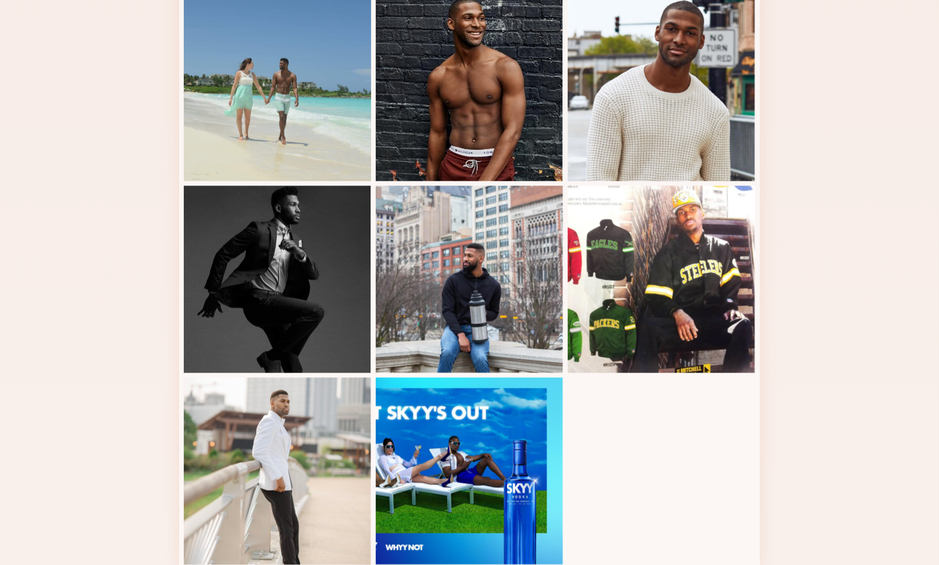
scroll to position [0, 0]
